Goal: Task Accomplishment & Management: Use online tool/utility

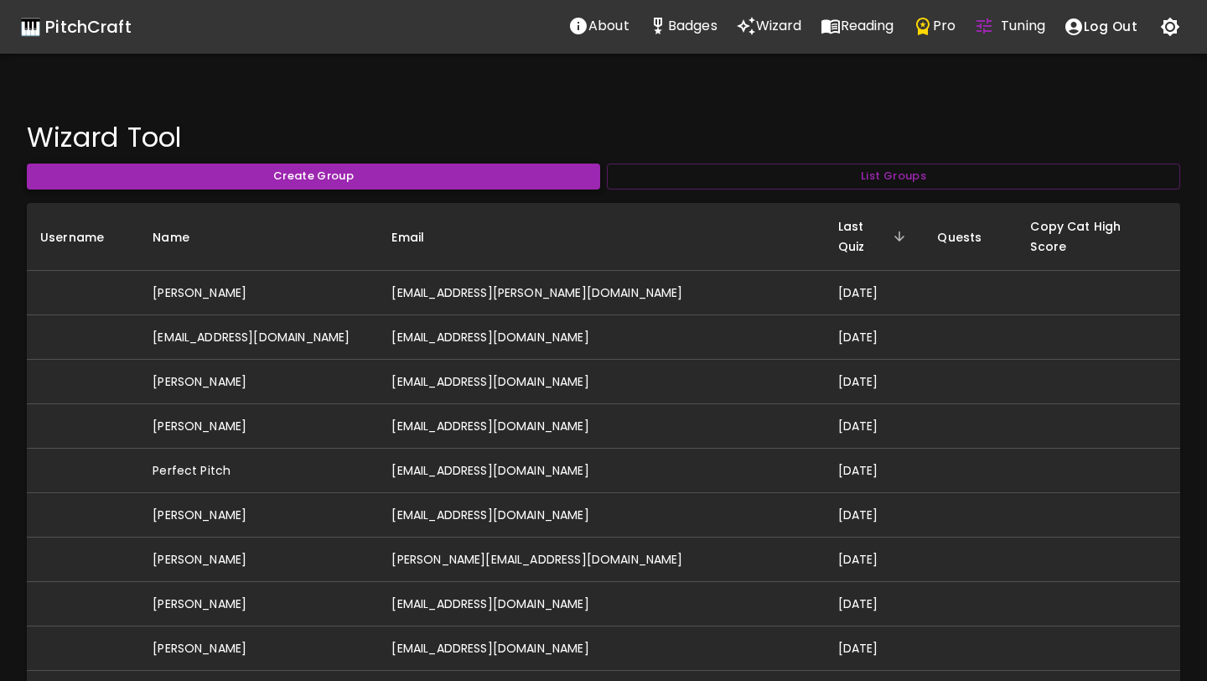
scroll to position [111, 0]
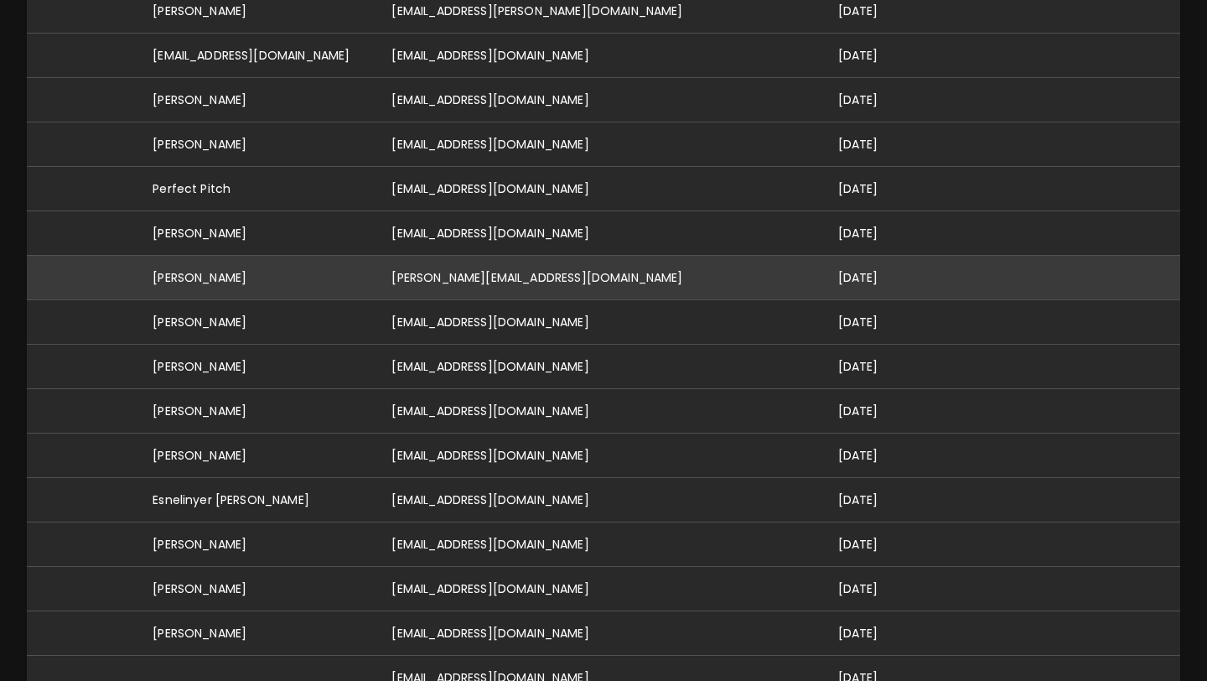
scroll to position [285, 0]
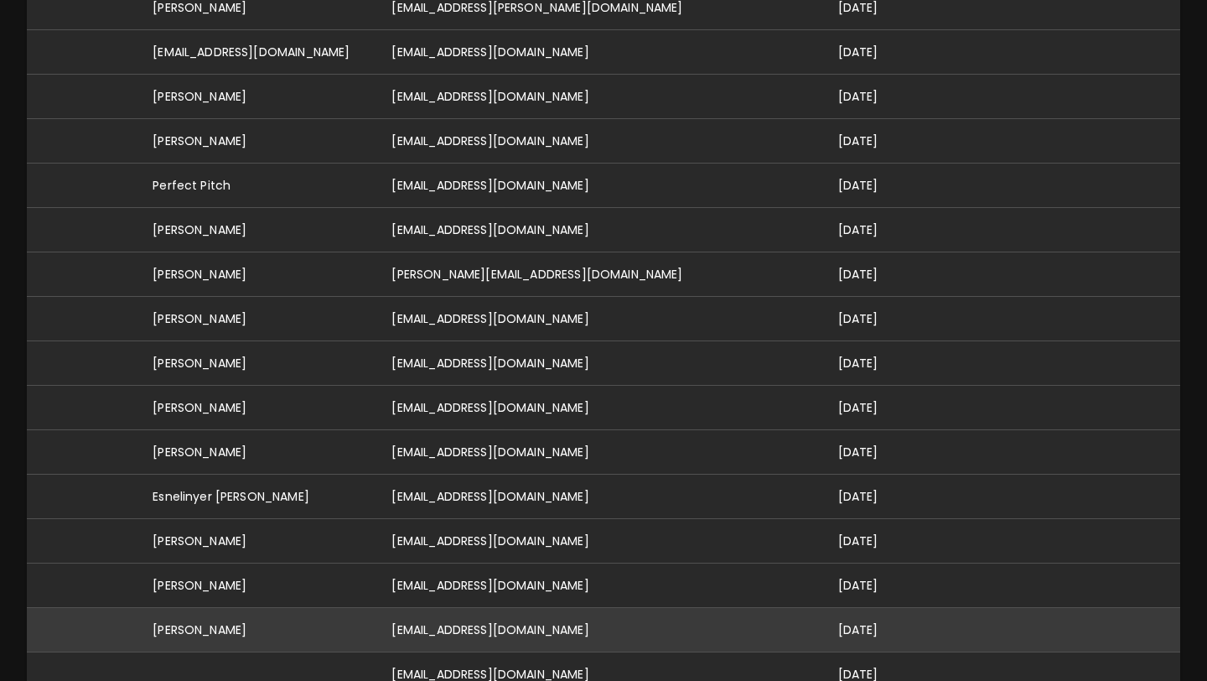
click at [378, 608] on td "[PERSON_NAME]" at bounding box center [258, 630] width 239 height 44
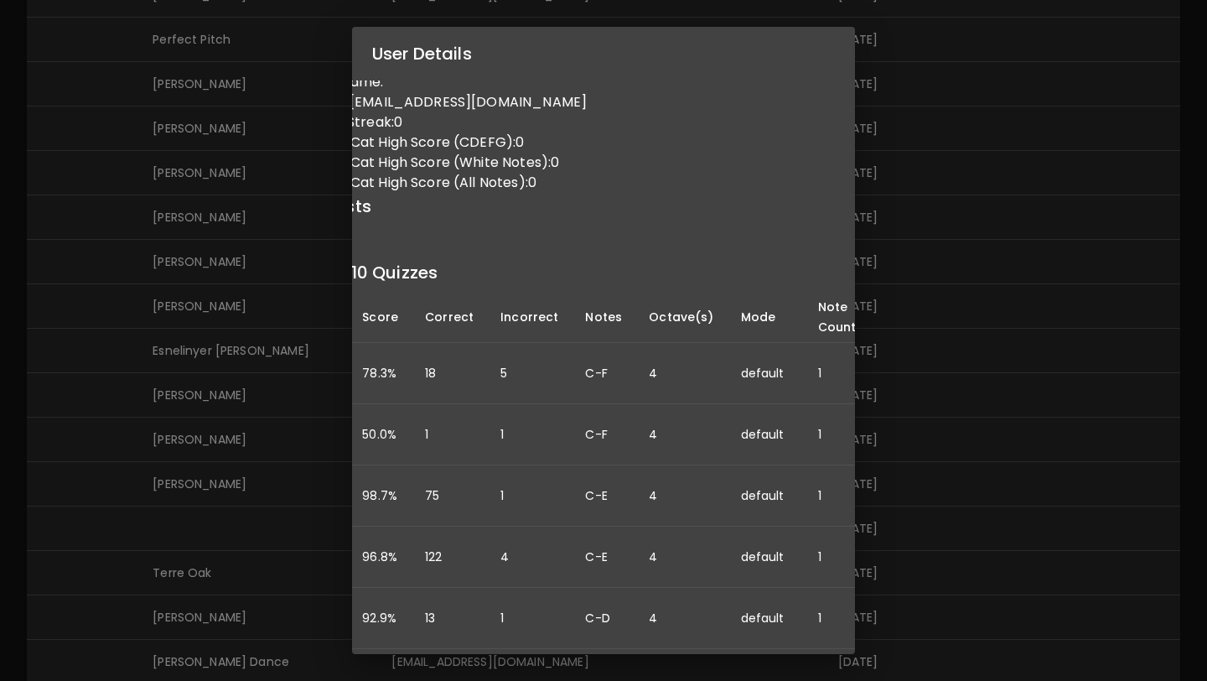
scroll to position [28, 0]
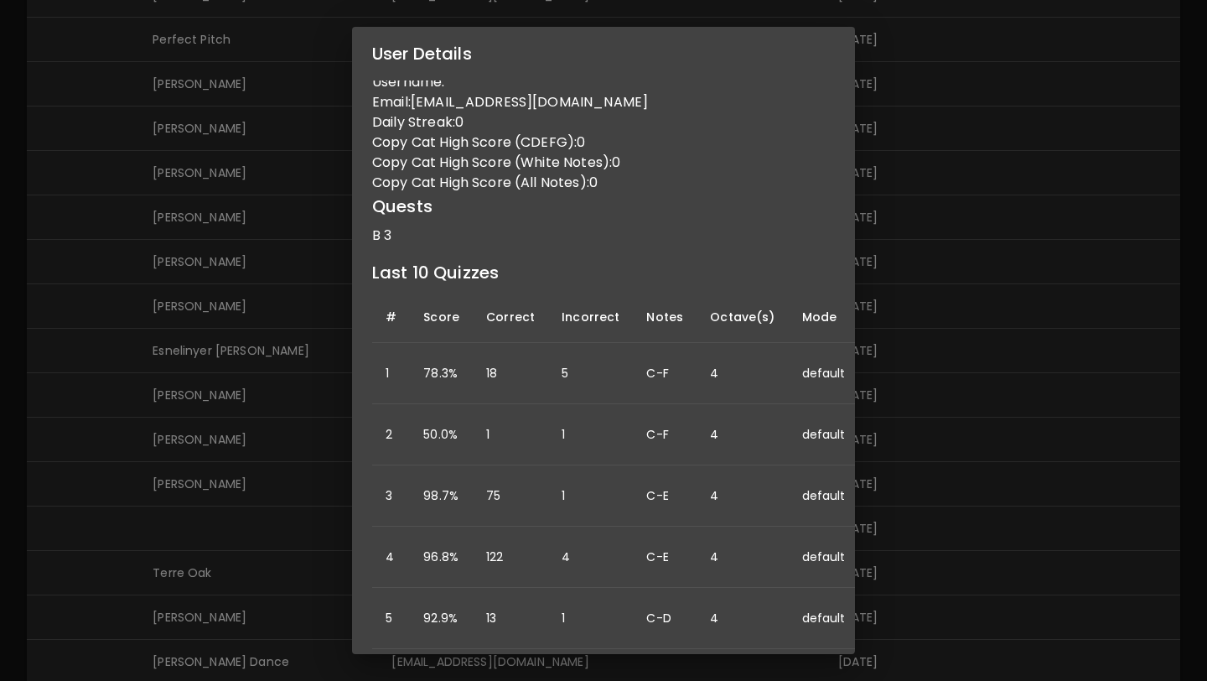
click at [280, 382] on div "User Details Name: Sarah Simonak Username: Email: sarahsimonak@gmail.com Daily …" at bounding box center [603, 340] width 1207 height 681
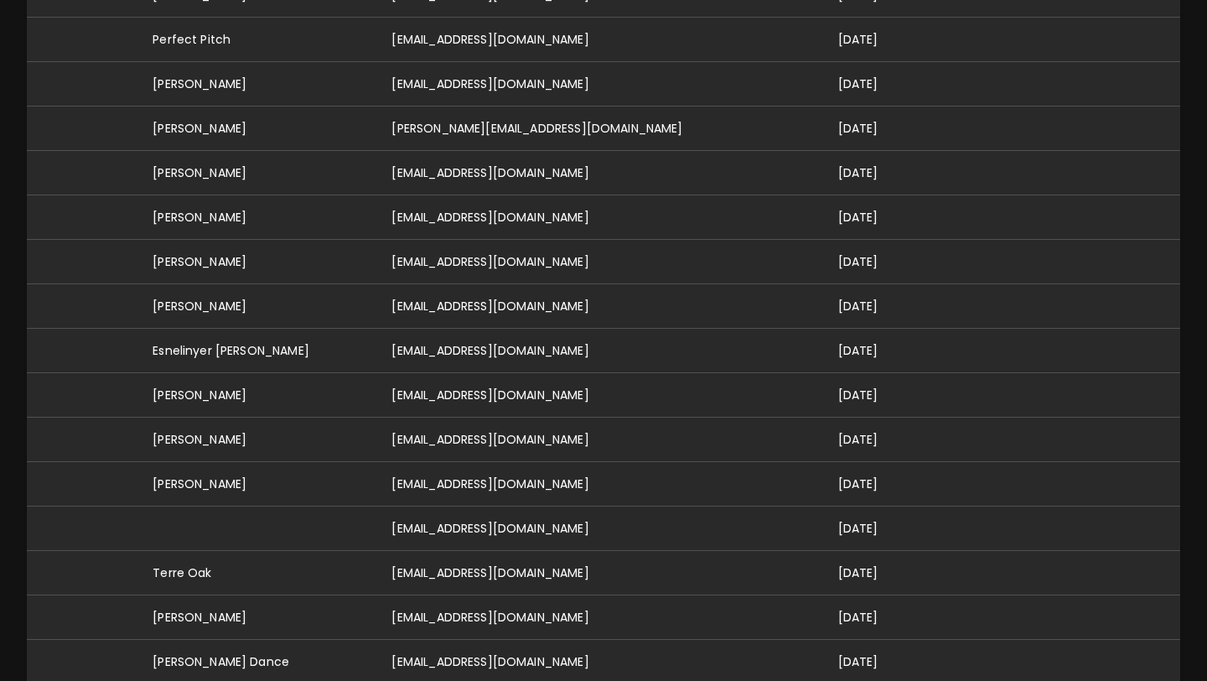
scroll to position [0, 0]
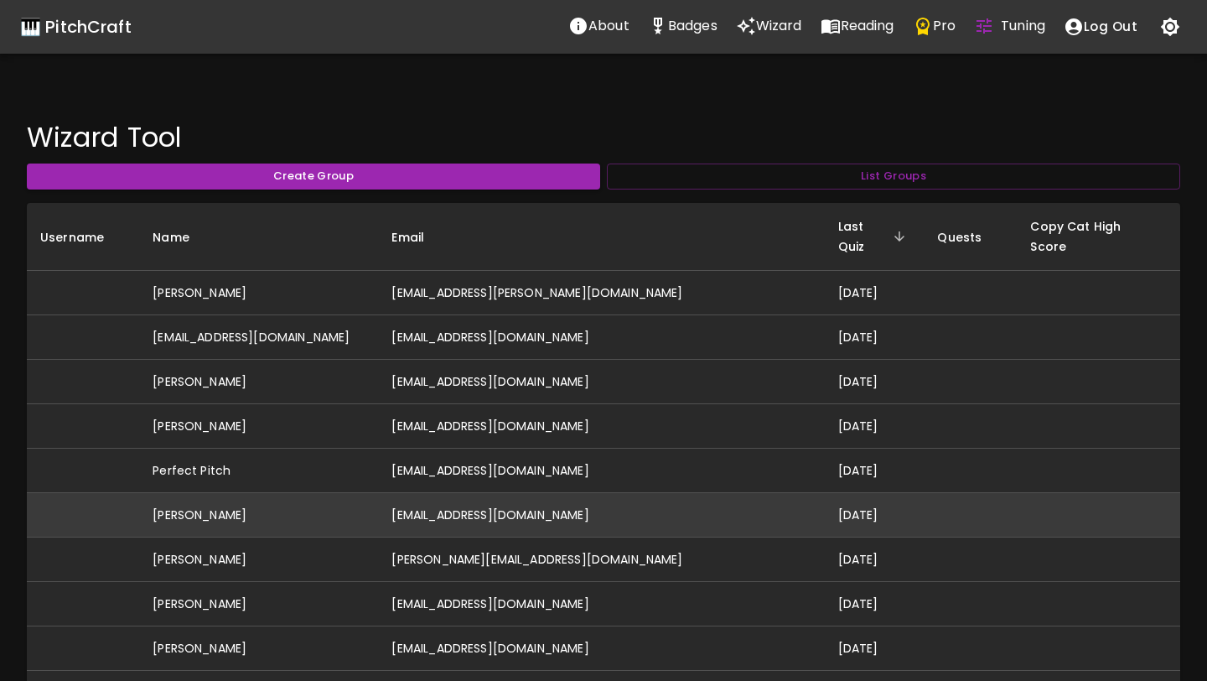
click at [297, 493] on td "[PERSON_NAME]" at bounding box center [258, 515] width 239 height 44
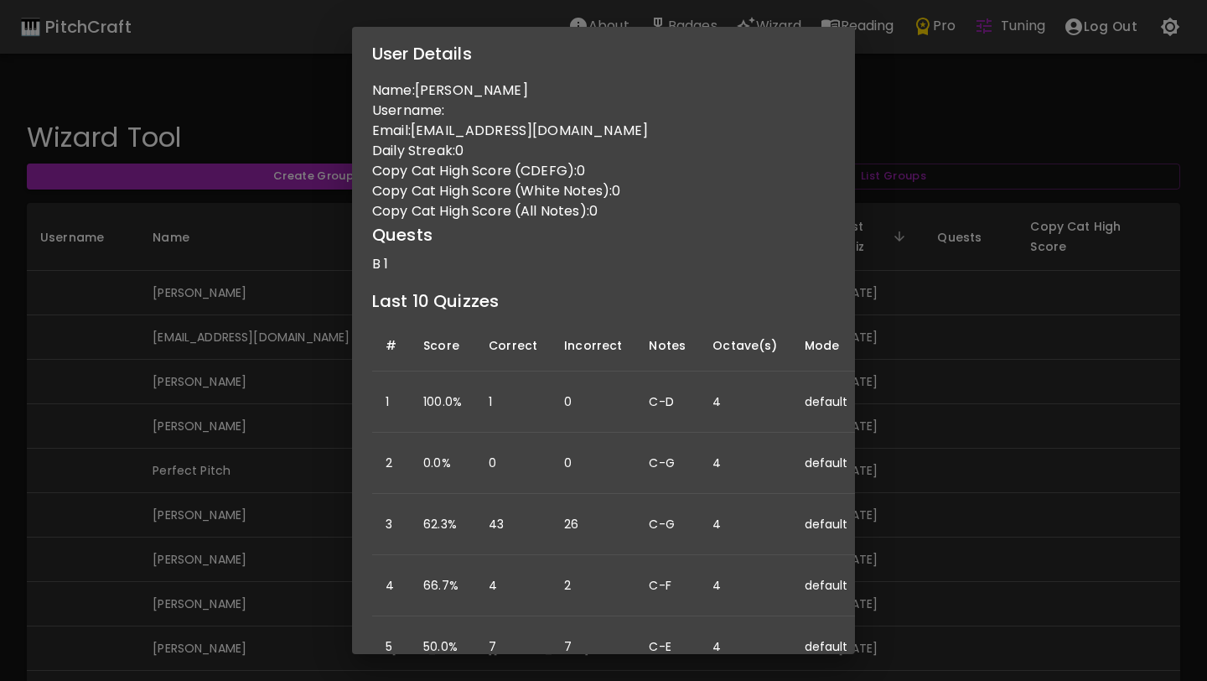
click at [299, 354] on div "User Details Name: Jack Schlichenmaier Username: Email: jackschlich@gmail.com D…" at bounding box center [603, 340] width 1207 height 681
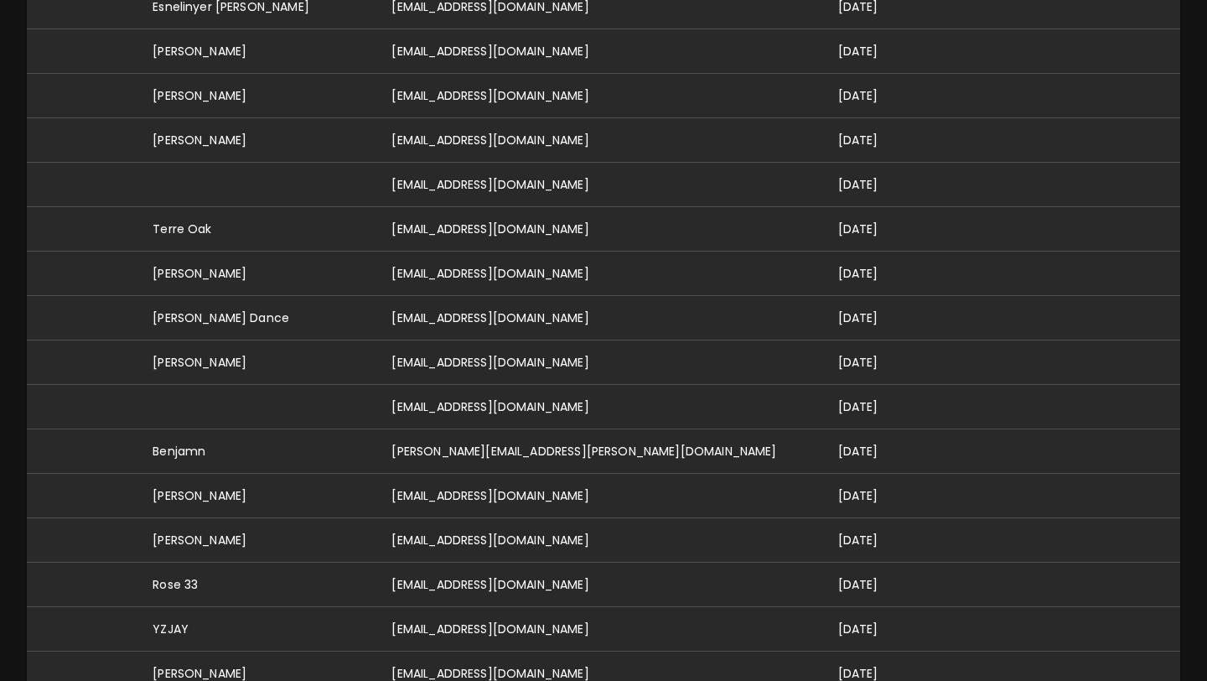
scroll to position [794, 0]
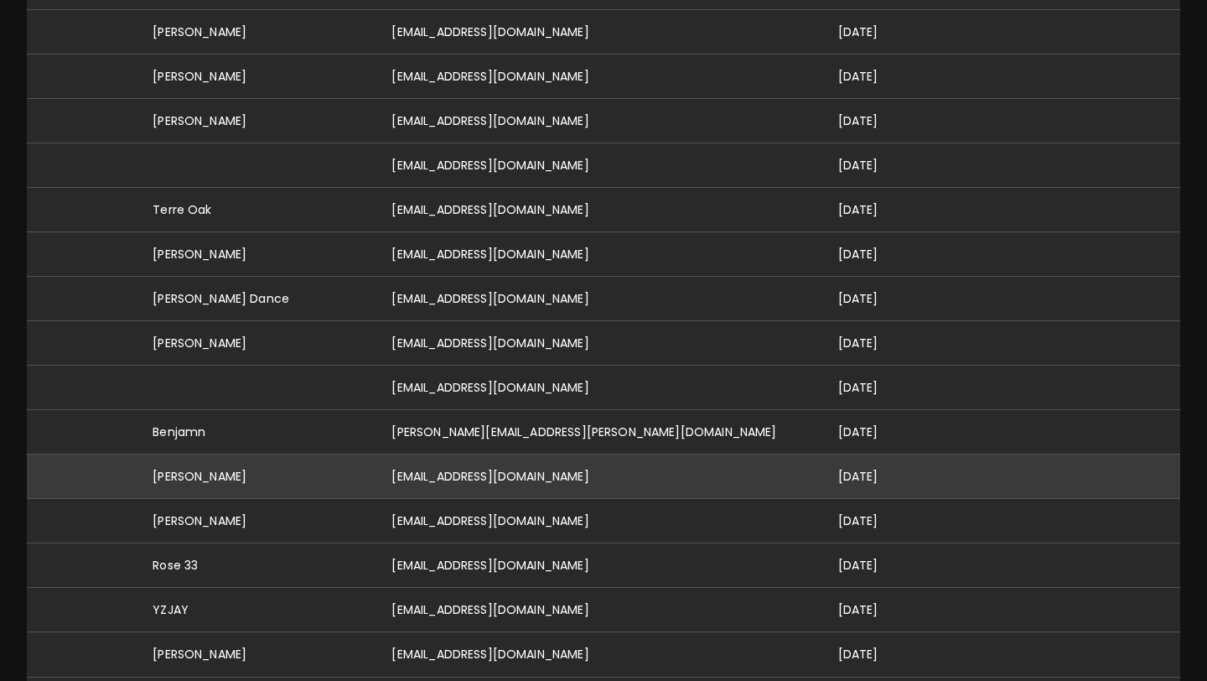
click at [307, 462] on td "[PERSON_NAME]" at bounding box center [258, 476] width 239 height 44
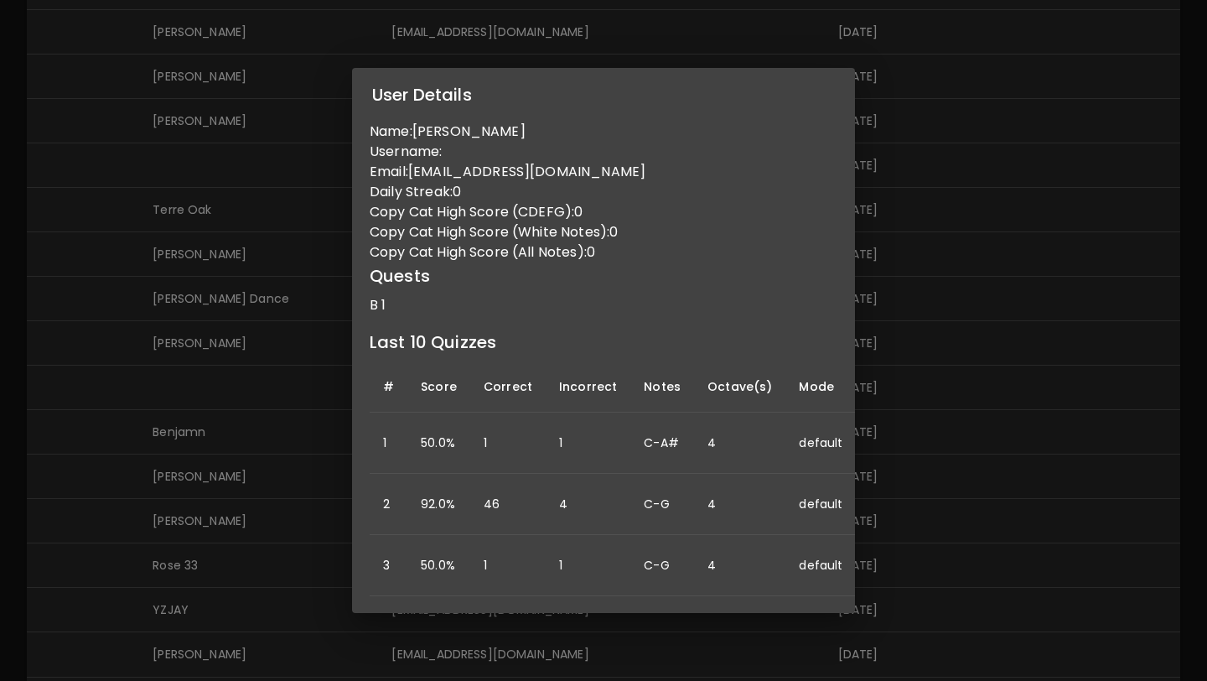
scroll to position [0, 0]
click at [238, 254] on div "User Details Name: Madhavi Gavirneni Username: Email: mgavirneni@gmail.com Dail…" at bounding box center [603, 340] width 1207 height 681
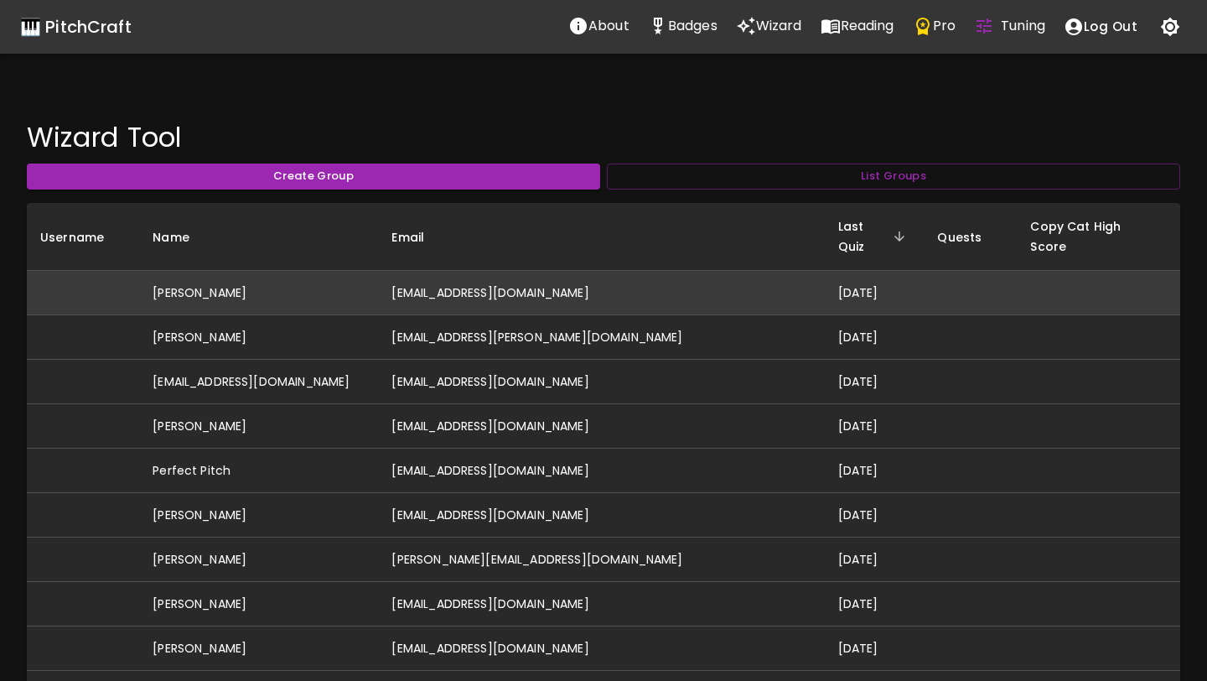
click at [378, 272] on td "[PERSON_NAME]" at bounding box center [258, 293] width 239 height 44
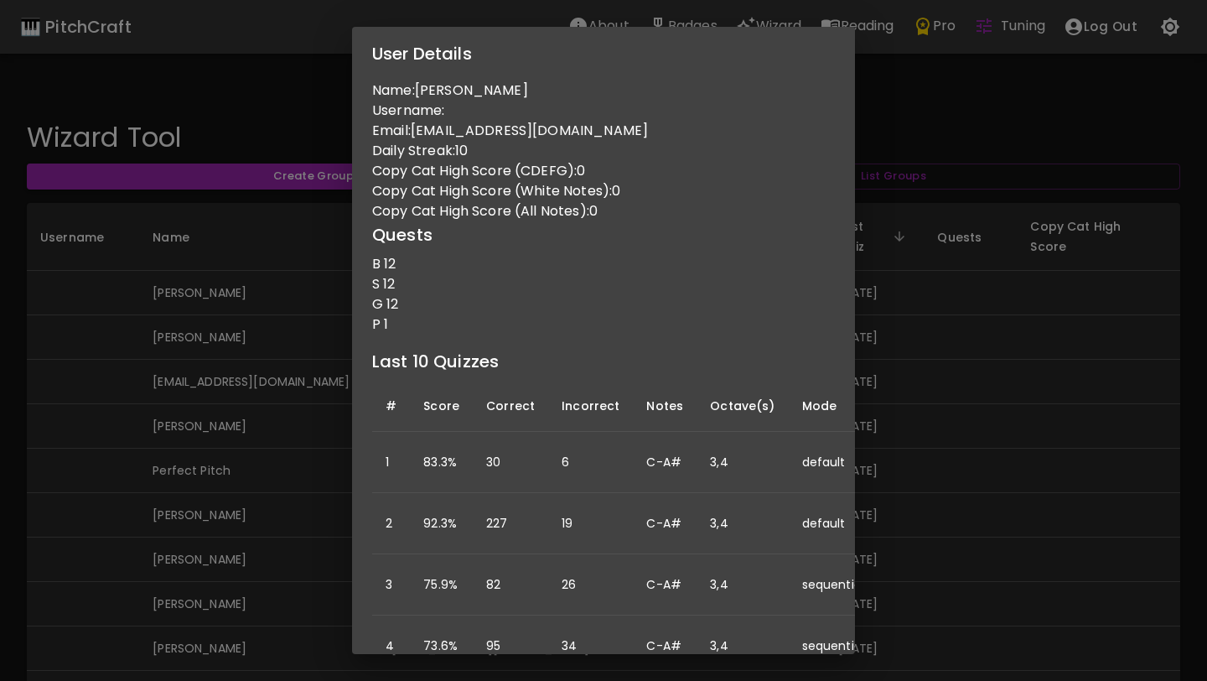
click at [189, 455] on div "User Details Name: Skyler Barron Username: Email: skylermayb@gmail.com Daily St…" at bounding box center [603, 340] width 1207 height 681
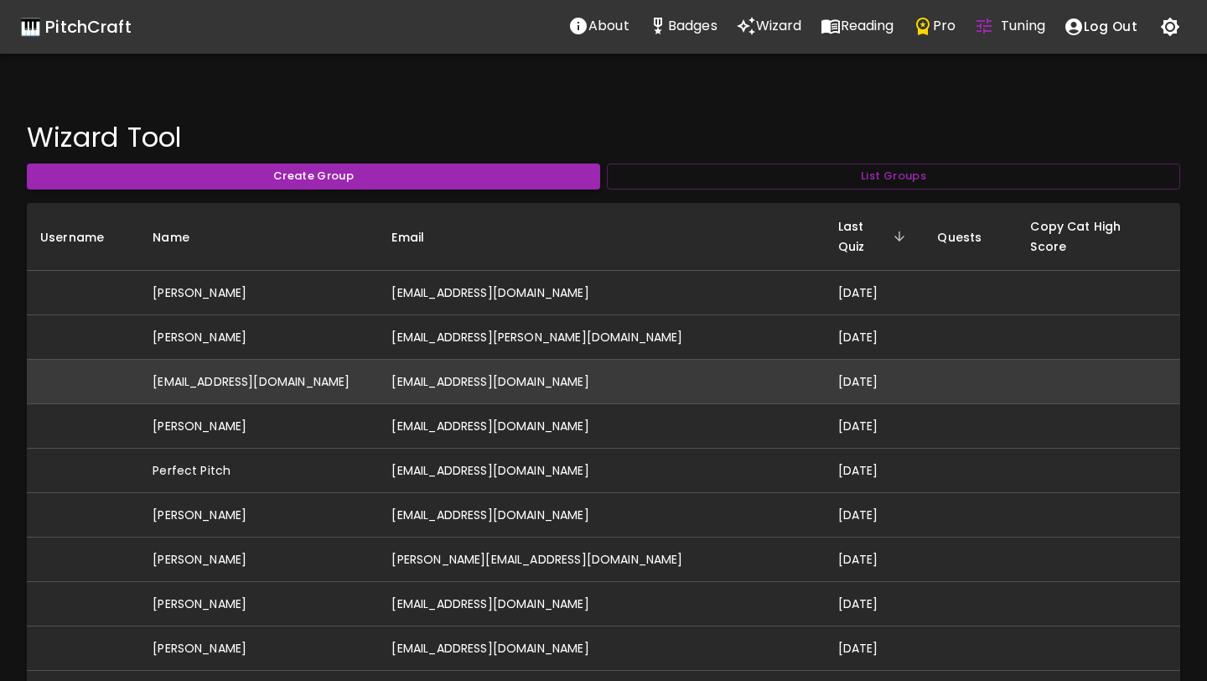
click at [298, 365] on td "[EMAIL_ADDRESS][DOMAIN_NAME]" at bounding box center [258, 382] width 239 height 44
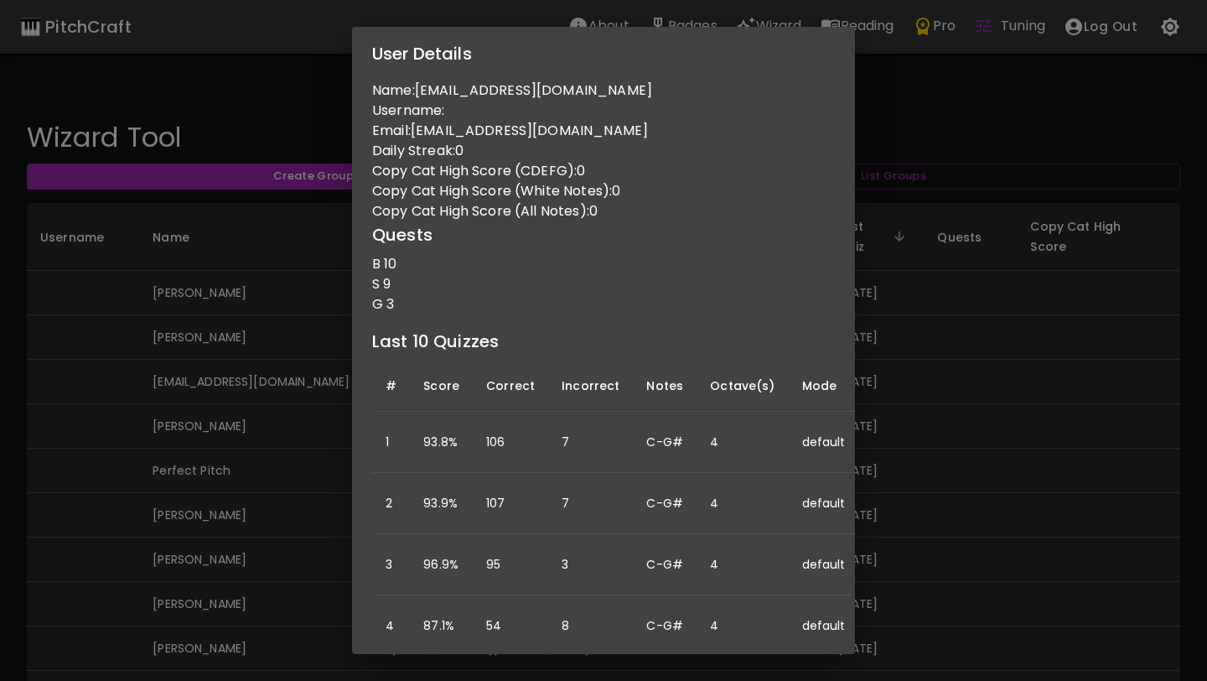
click at [319, 470] on div "User Details Name: donovanbronwyn-teaching@yahoo.com.au Username: Email: donova…" at bounding box center [603, 340] width 1207 height 681
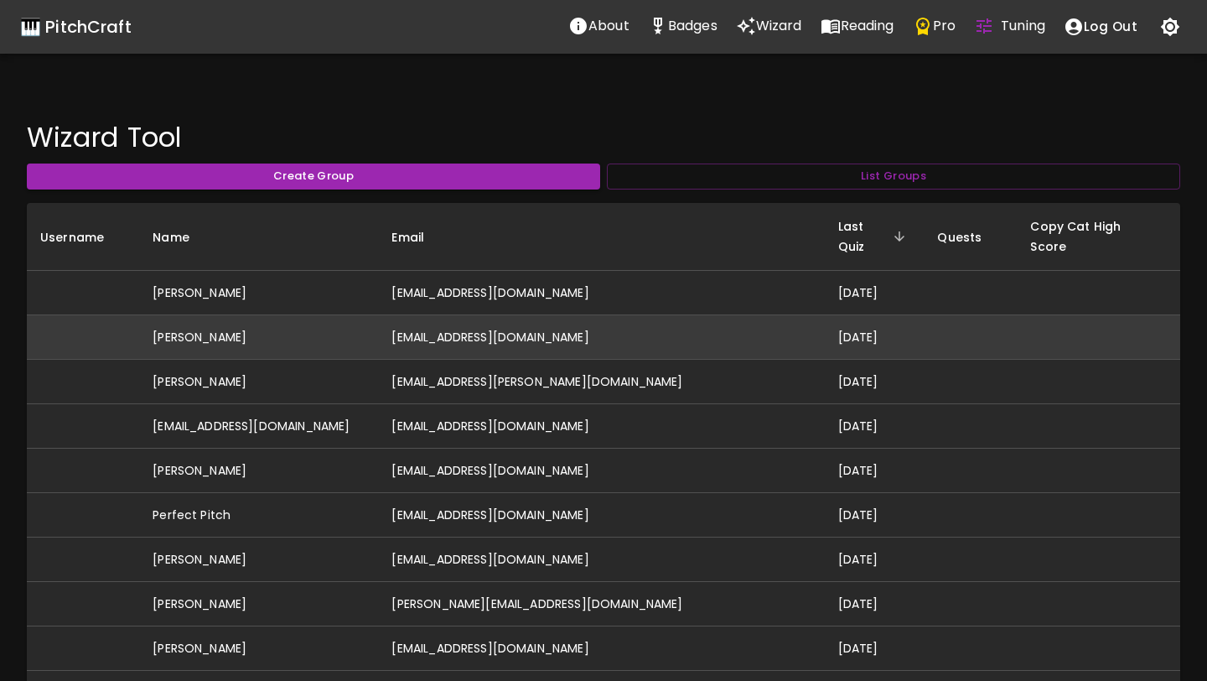
click at [283, 315] on td "[PERSON_NAME]" at bounding box center [258, 337] width 239 height 44
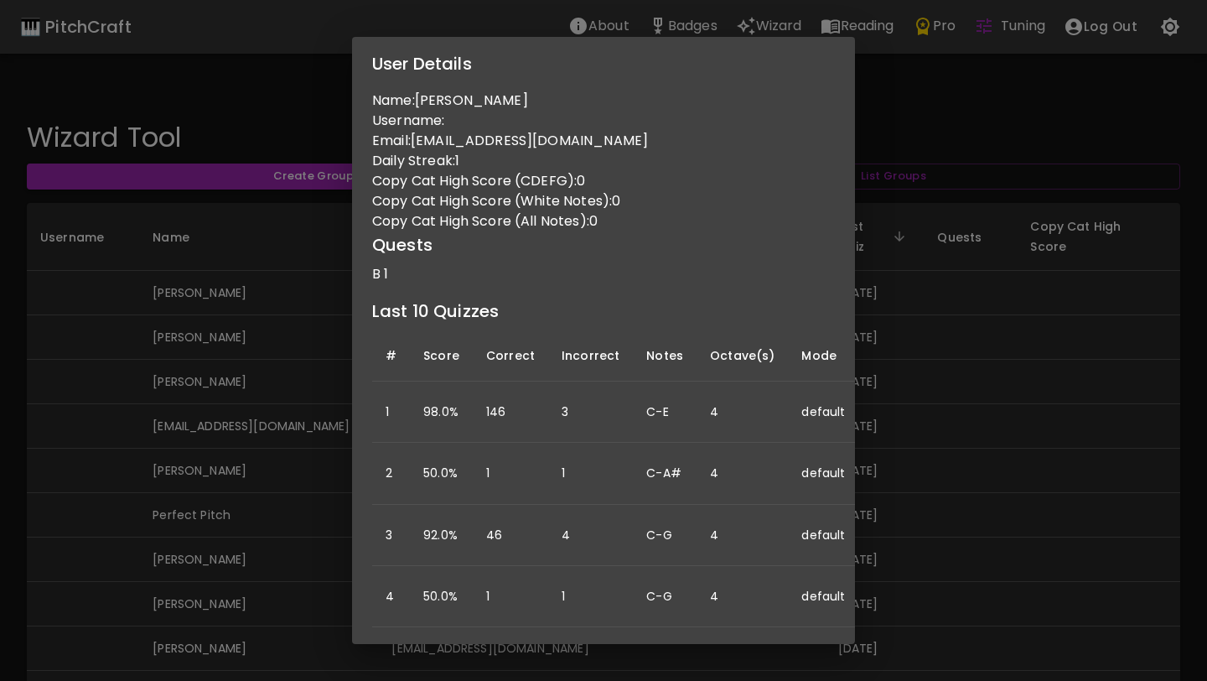
click at [185, 372] on div "User Details Name: [PERSON_NAME] Username: Email: [EMAIL_ADDRESS][DOMAIN_NAME] …" at bounding box center [603, 340] width 1207 height 681
